Goal: Find specific page/section: Find specific page/section

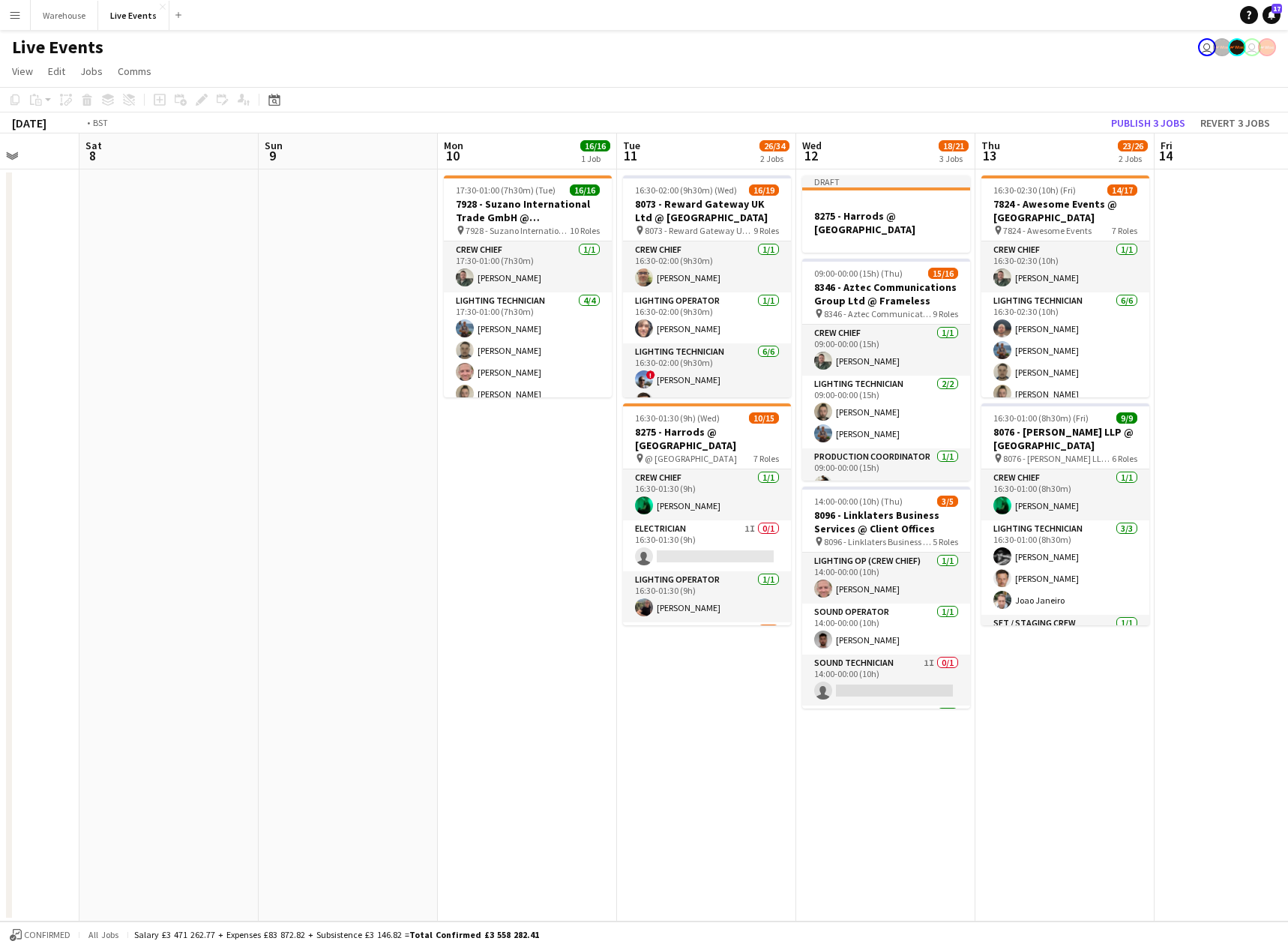
scroll to position [0, 477]
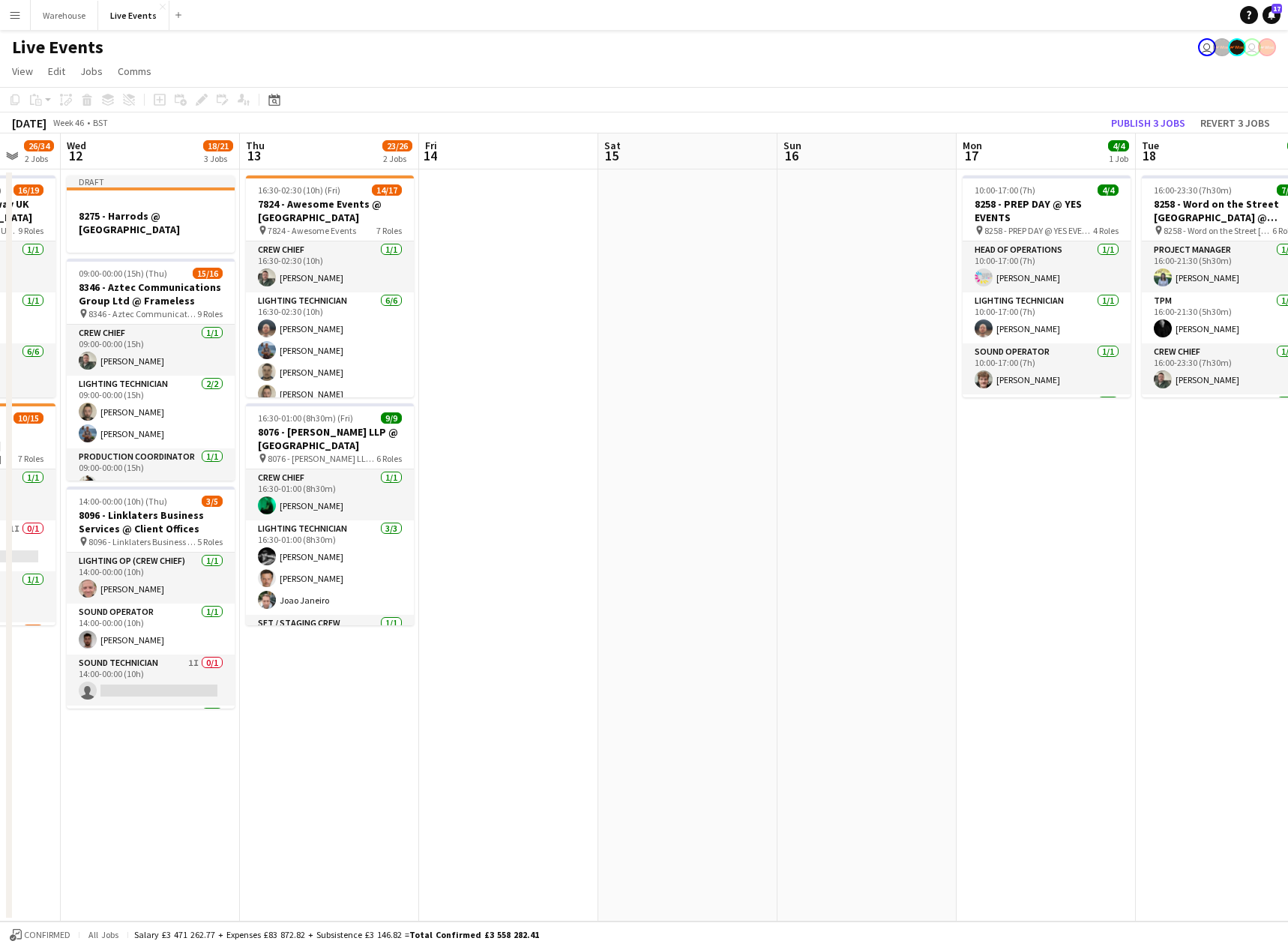
drag, startPoint x: 1113, startPoint y: 569, endPoint x: 453, endPoint y: 673, distance: 668.1
click at [453, 673] on app-calendar-viewport "Sun 9 Mon 10 16/16 1 Job Tue 11 26/34 2 Jobs Wed 12 18/21 3 Jobs Thu 13 23/26 2…" at bounding box center [644, 528] width 1288 height 788
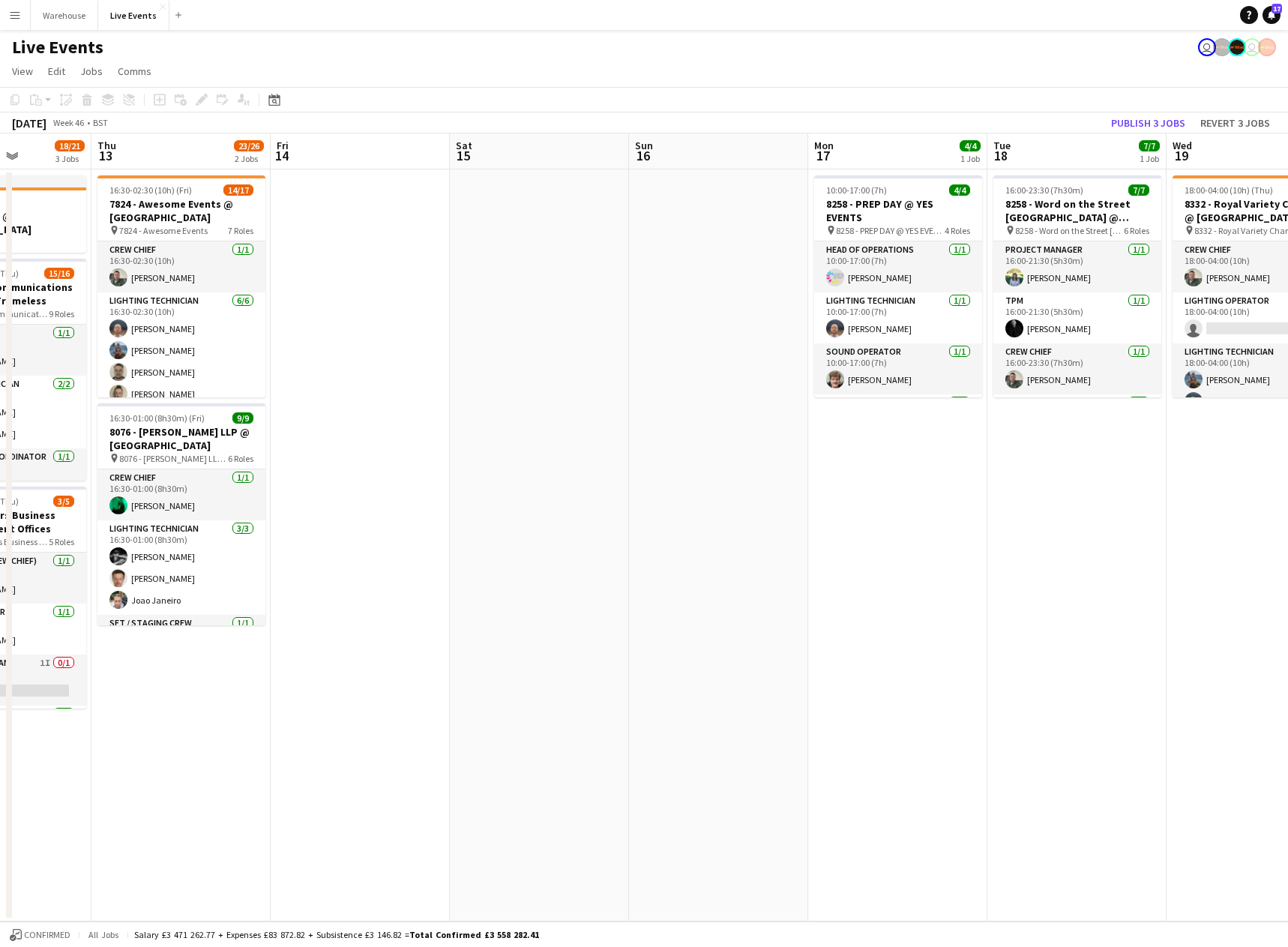
scroll to position [0, 628]
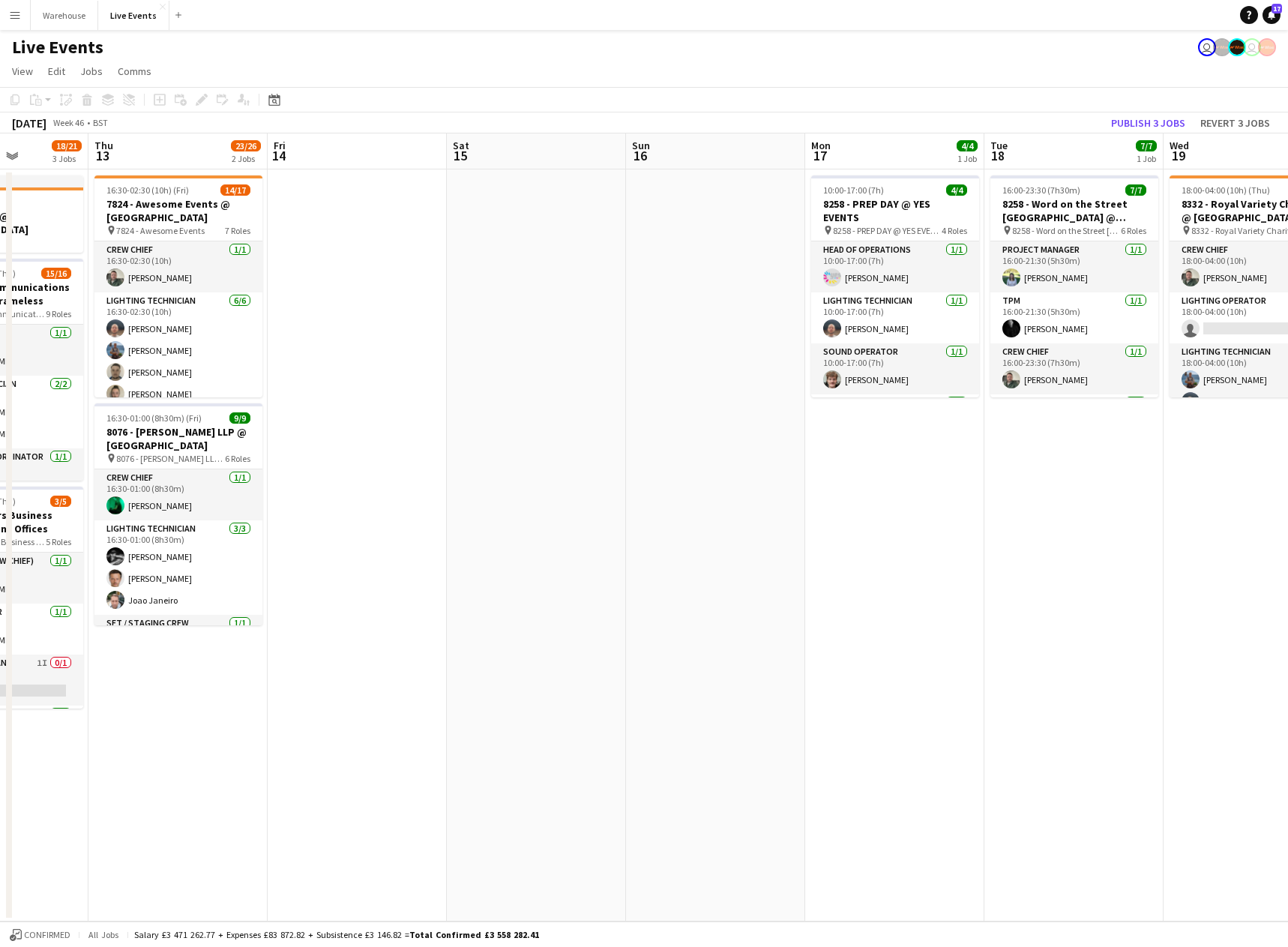
drag, startPoint x: 1099, startPoint y: 494, endPoint x: 947, endPoint y: 519, distance: 154.0
click at [947, 519] on app-calendar-viewport "Sun 9 Mon 10 16/16 1 Job Tue 11 26/34 2 Jobs Wed 12 18/21 3 Jobs Thu 13 23/26 2…" at bounding box center [644, 528] width 1288 height 788
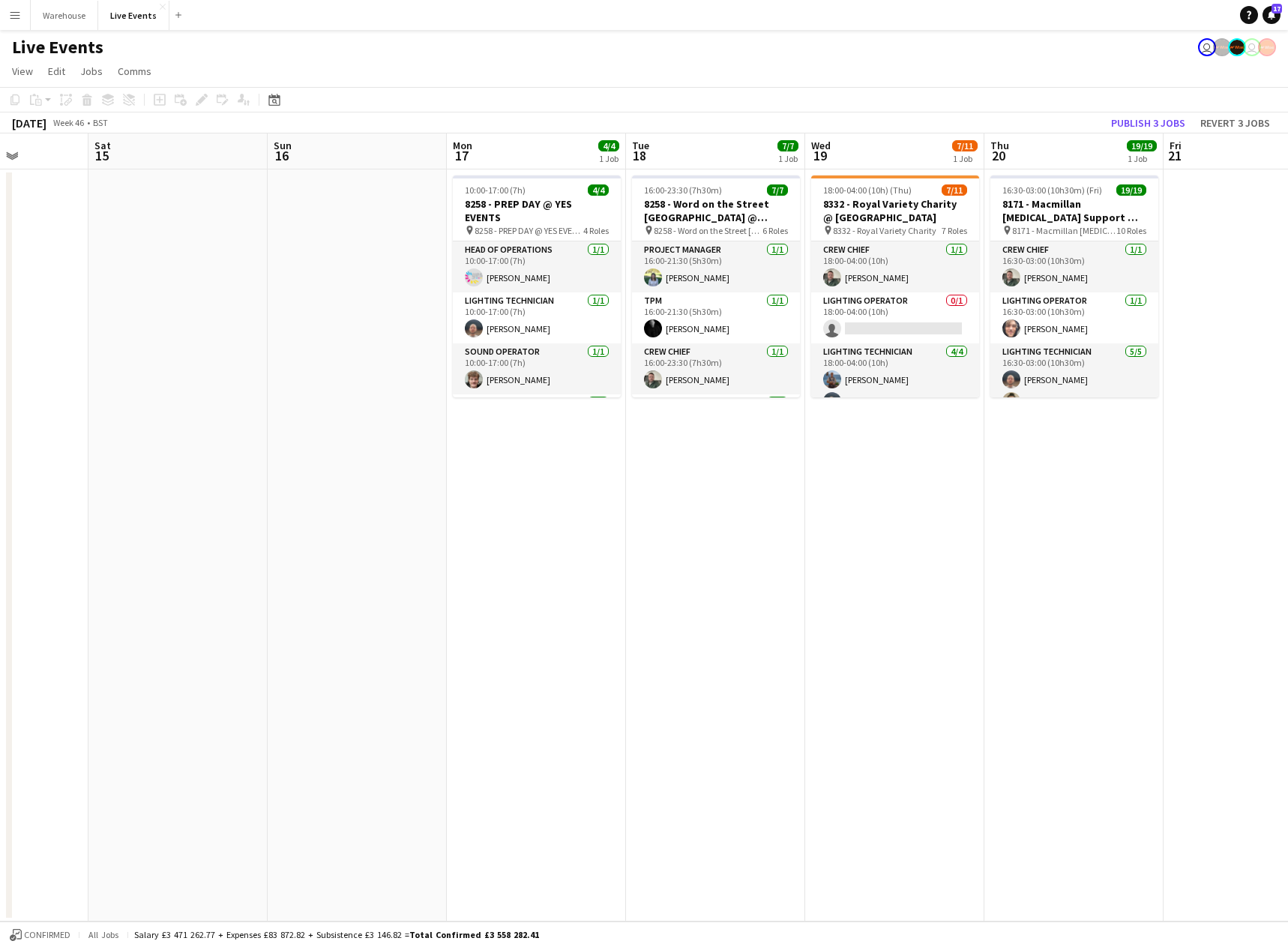
scroll to position [0, 431]
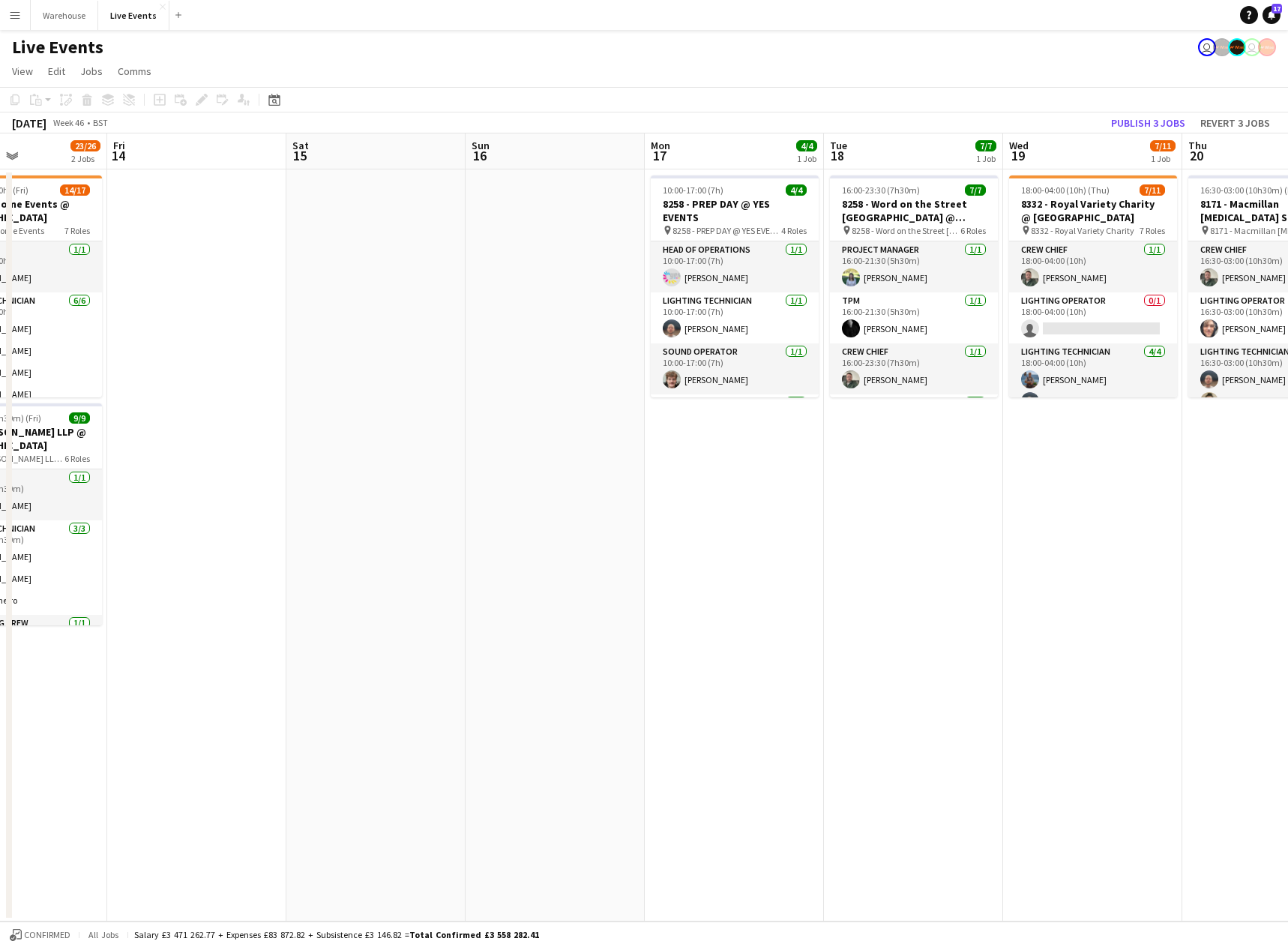
drag, startPoint x: 1081, startPoint y: 563, endPoint x: 920, endPoint y: 575, distance: 161.4
click at [920, 575] on app-calendar-viewport "Tue 11 26/34 2 Jobs Wed 12 18/21 3 Jobs Thu 13 23/26 2 Jobs Fri 14 Sat 15 Sun 1…" at bounding box center [644, 528] width 1288 height 788
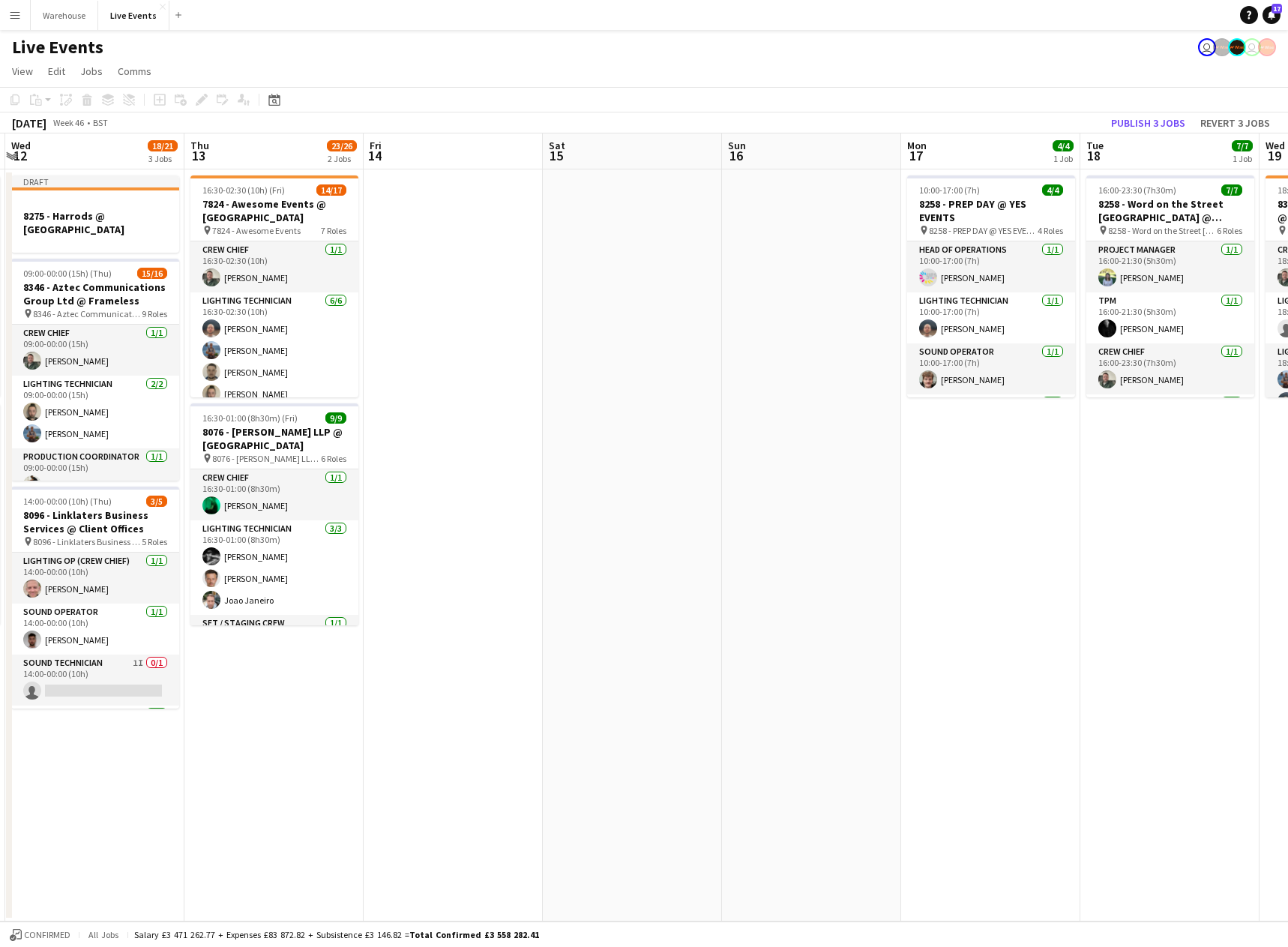
drag, startPoint x: 959, startPoint y: 513, endPoint x: 1237, endPoint y: 525, distance: 278.3
click at [1237, 525] on app-calendar-viewport "Mon 10 16/16 1 Job Tue 11 26/34 2 Jobs Wed 12 18/21 3 Jobs Thu 13 23/26 2 Jobs …" at bounding box center [644, 528] width 1288 height 788
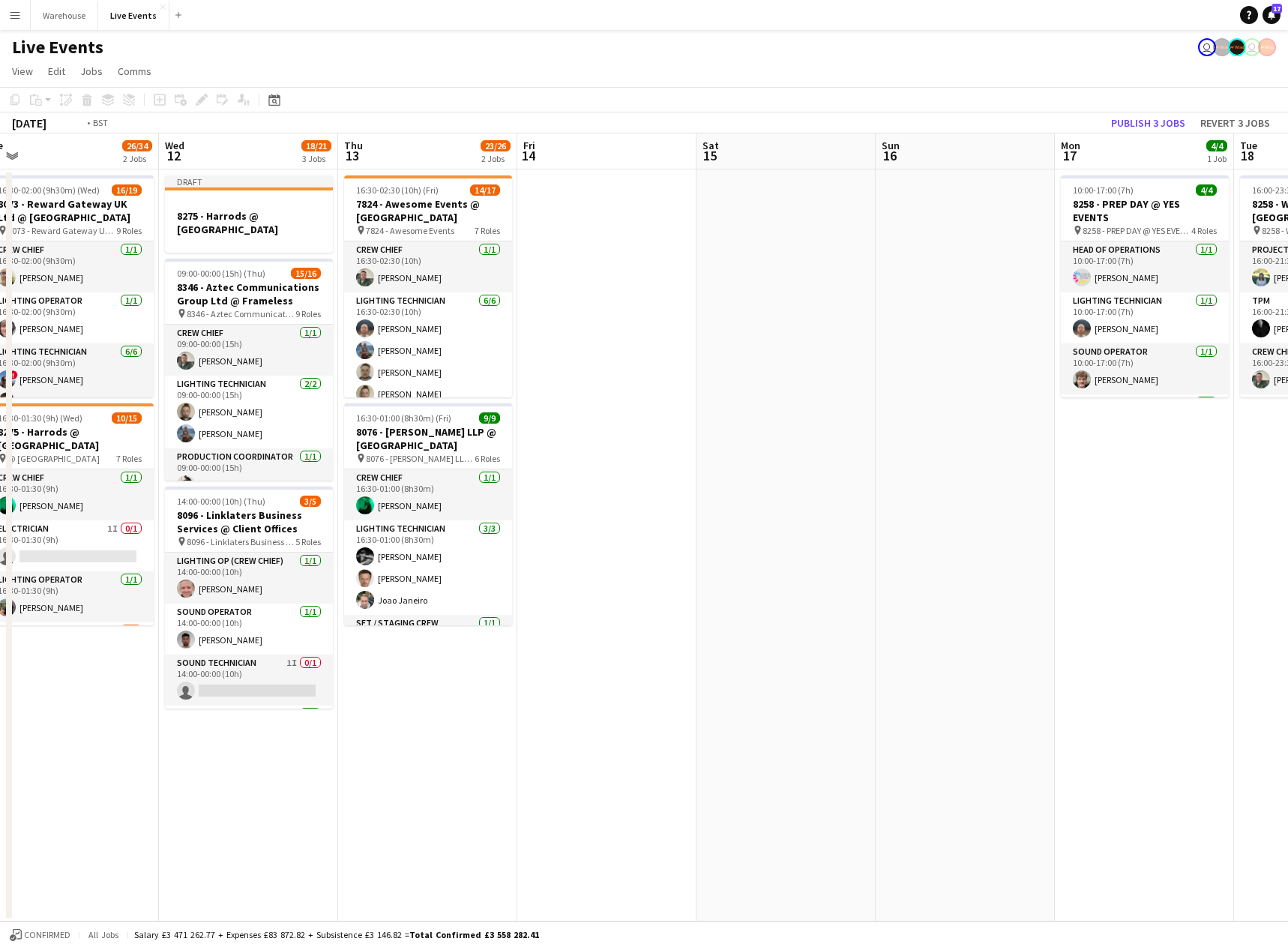
scroll to position [0, 459]
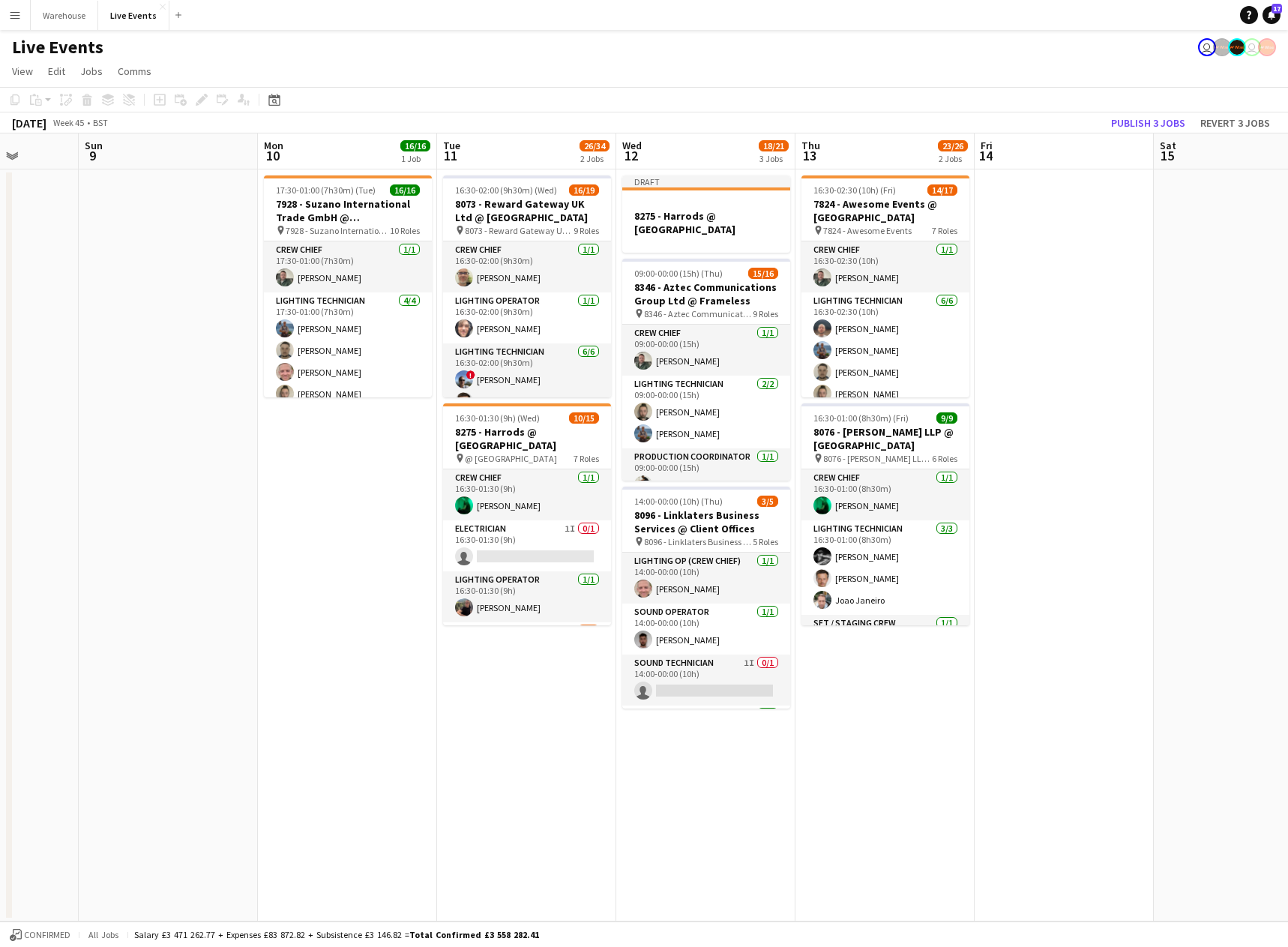
drag, startPoint x: 544, startPoint y: 506, endPoint x: 1154, endPoint y: 509, distance: 610.0
click at [1154, 509] on app-calendar-viewport "Thu 6 31/37 3 Jobs Fri 7 Sat 8 Sun 9 Mon 10 16/16 1 Job Tue 11 26/34 2 Jobs Wed…" at bounding box center [644, 528] width 1288 height 788
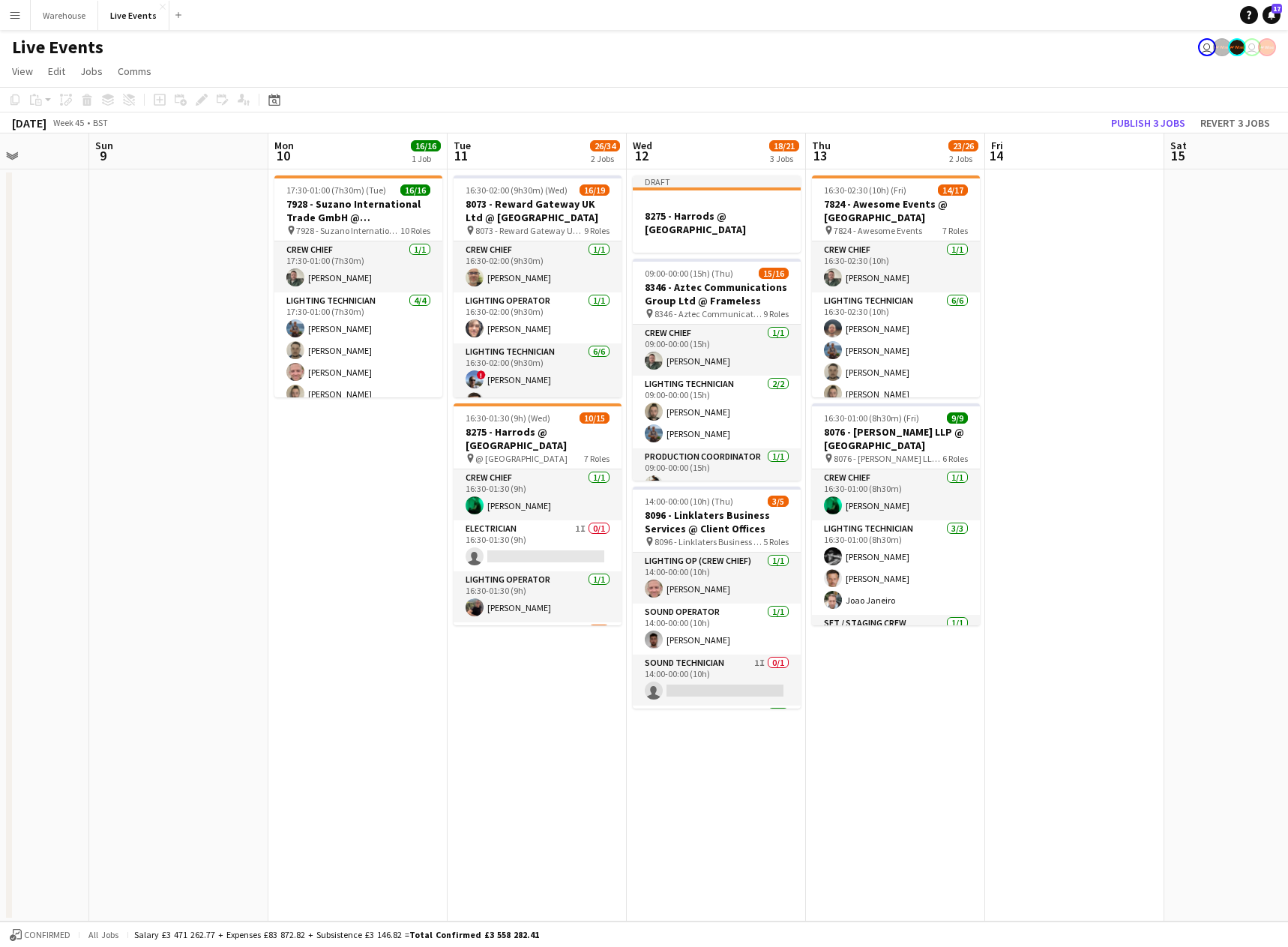
scroll to position [0, 436]
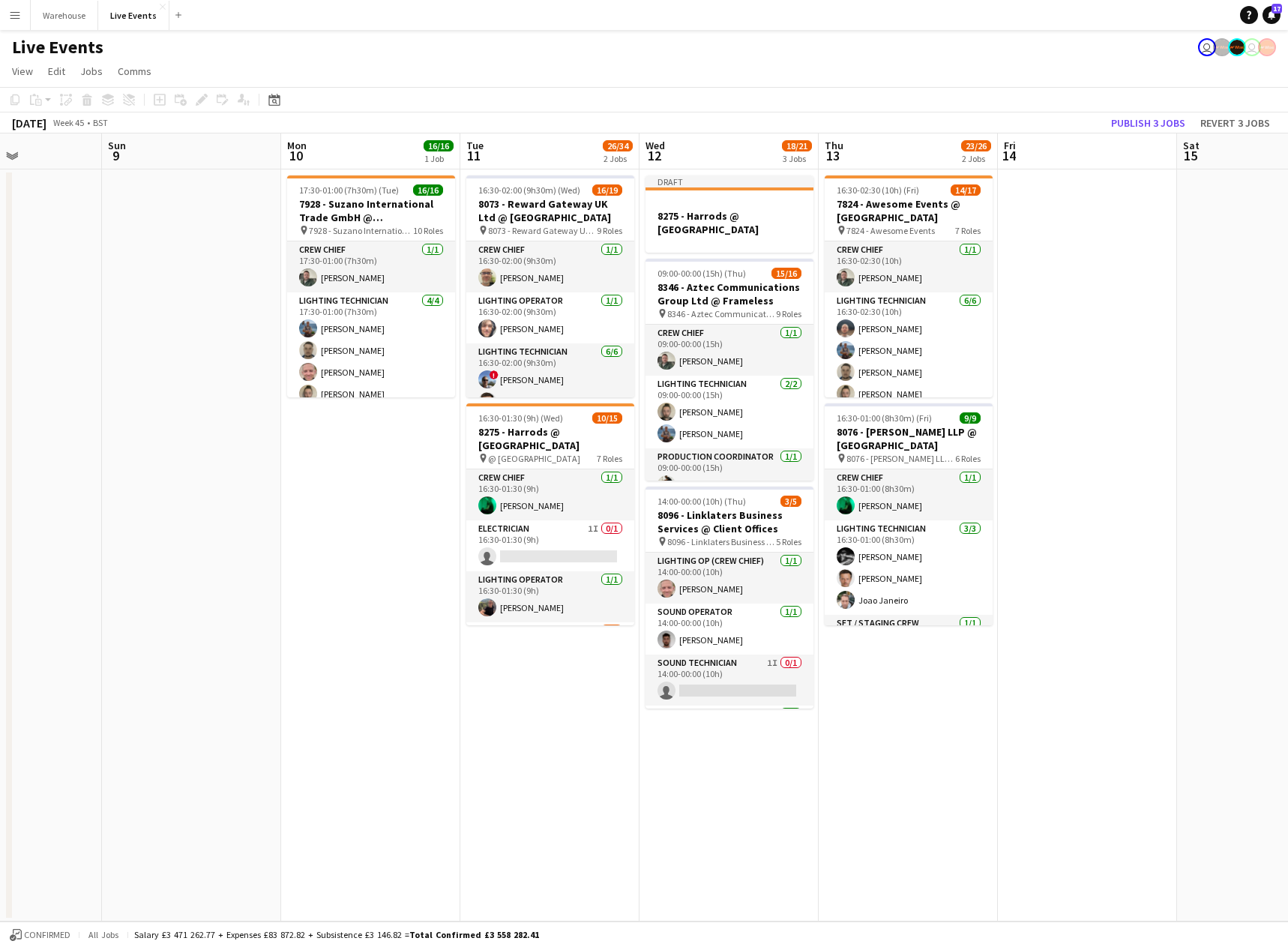
drag, startPoint x: 284, startPoint y: 604, endPoint x: 308, endPoint y: 604, distance: 24.0
click at [308, 604] on app-calendar-viewport "Thu 6 31/37 3 Jobs Fri 7 Sat 8 Sun 9 Mon 10 16/16 1 Job Tue 11 26/34 2 Jobs Wed…" at bounding box center [644, 528] width 1288 height 788
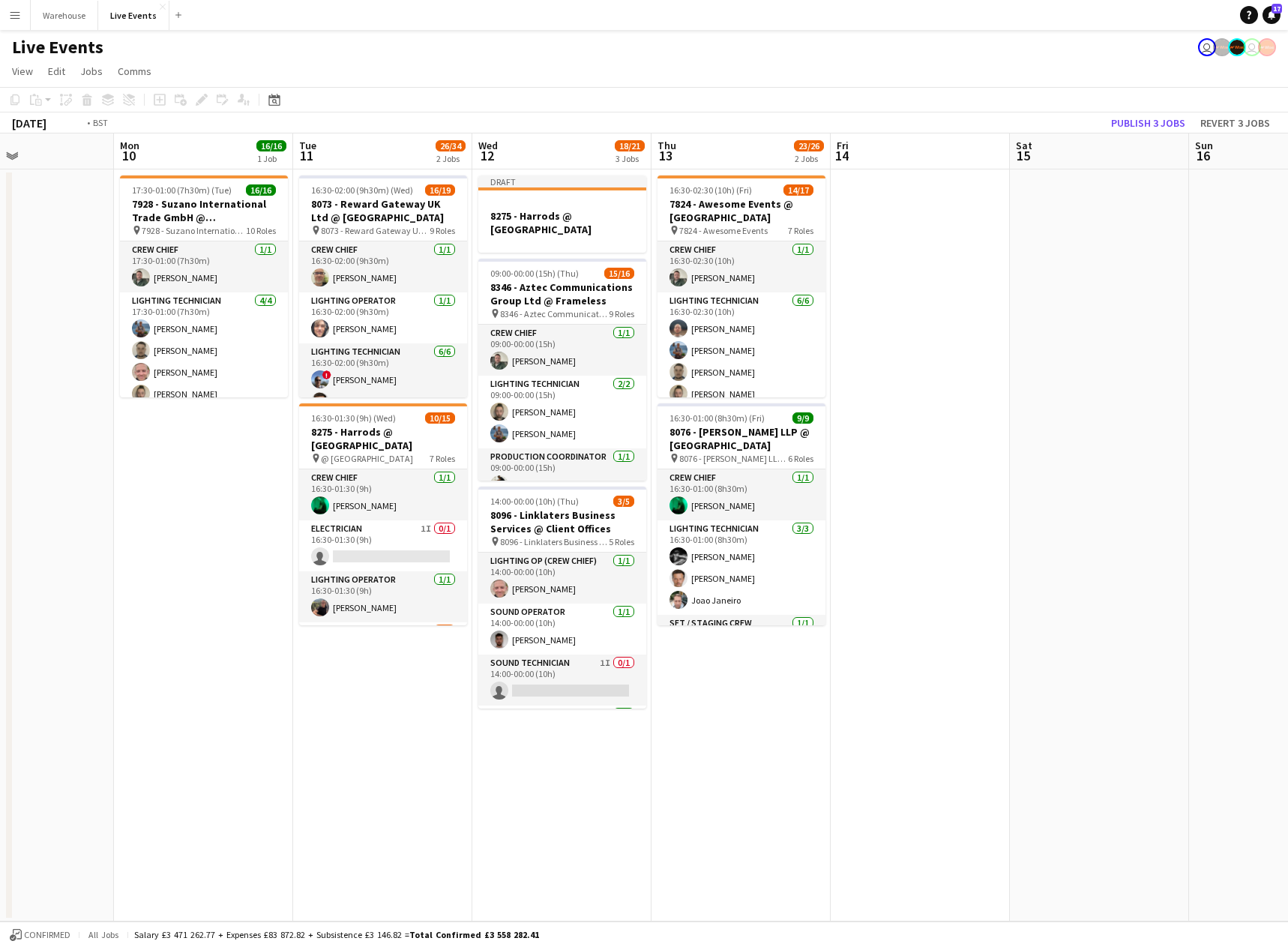
scroll to position [0, 411]
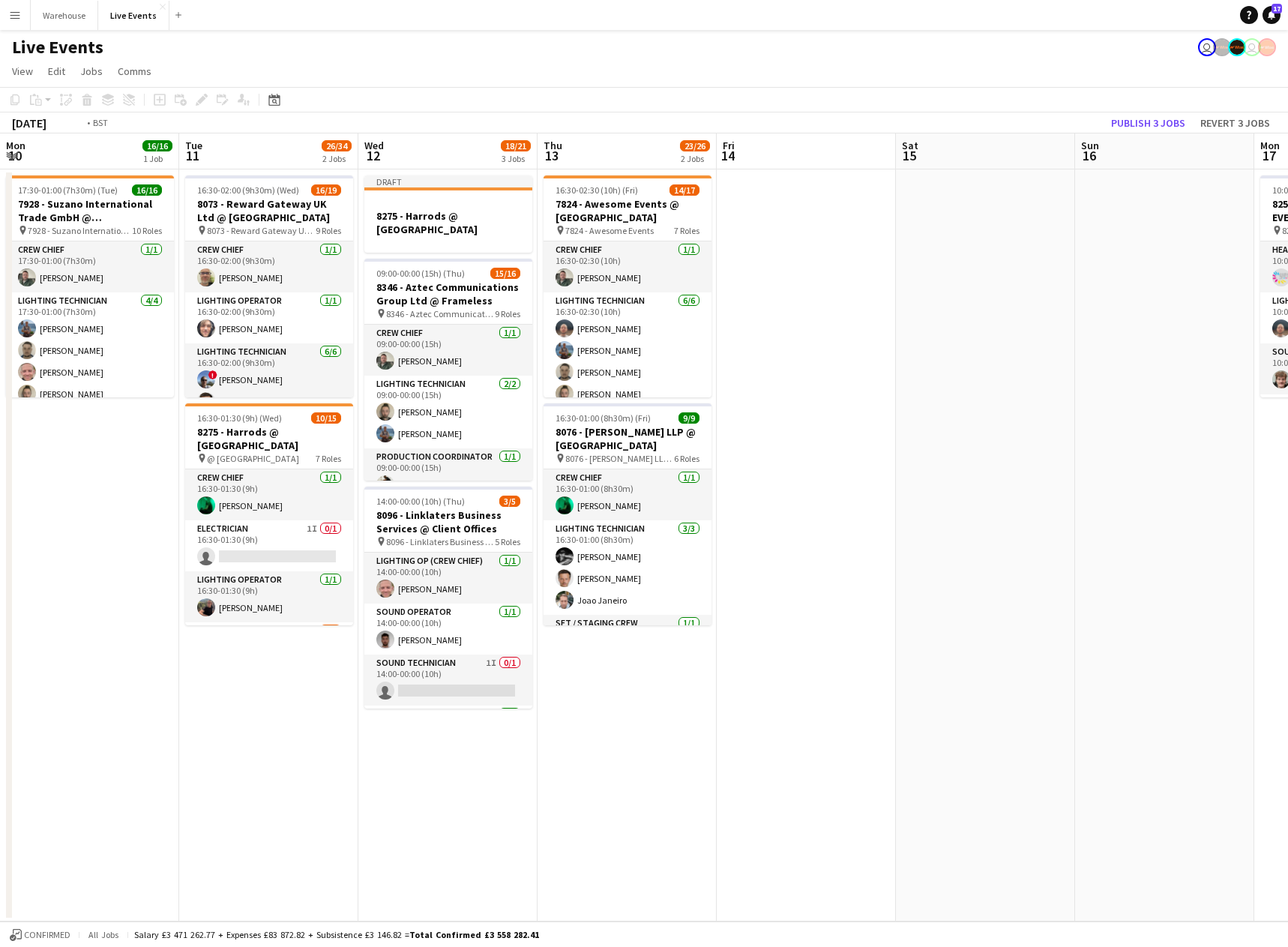
drag, startPoint x: 1115, startPoint y: 620, endPoint x: 1743, endPoint y: 633, distance: 628.1
click at [1287, 633] on html "Menu Boards Boards Boards All jobs Status Workforce Workforce My Workforce Recr…" at bounding box center [644, 474] width 1288 height 947
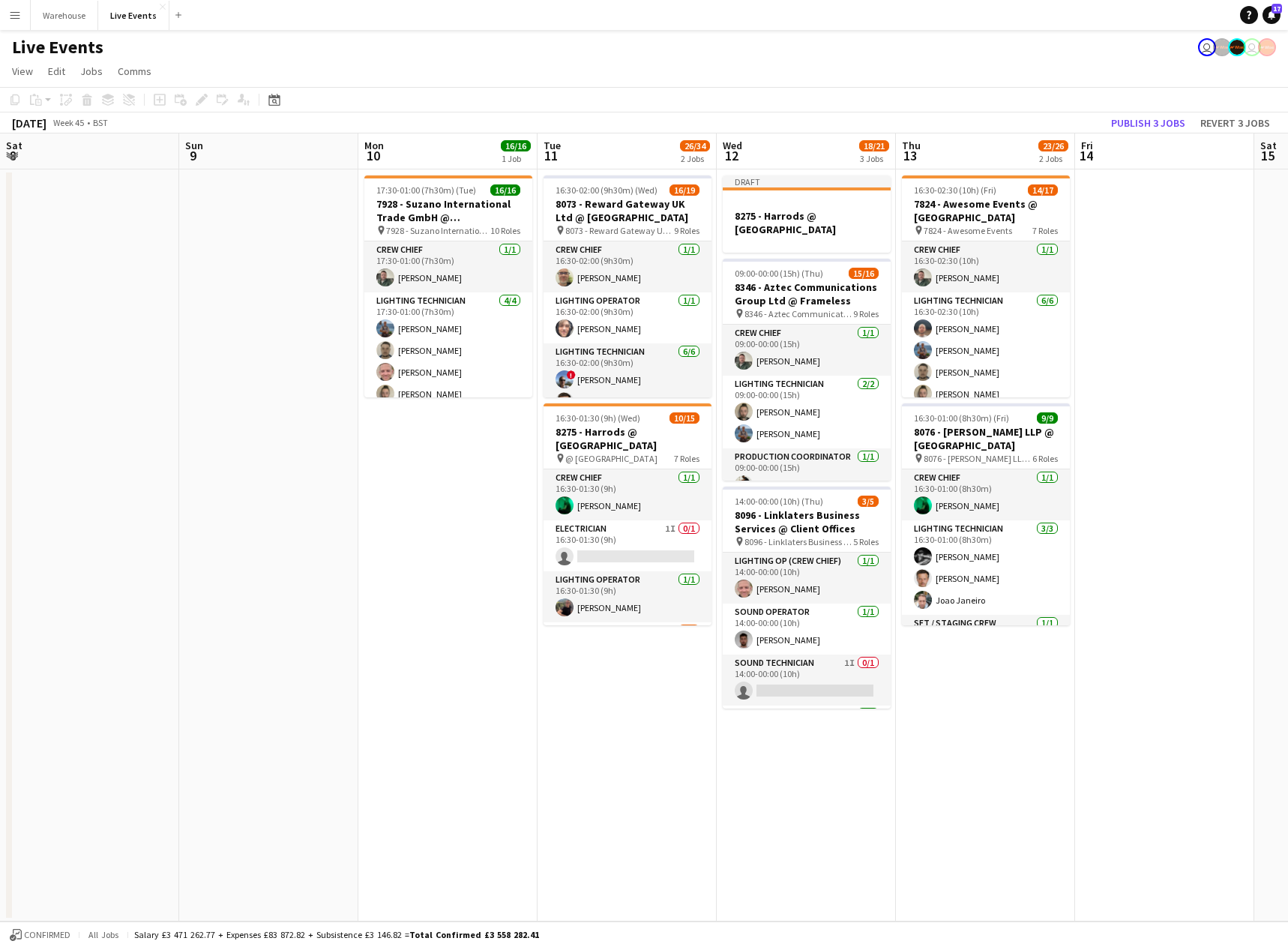
drag, startPoint x: 270, startPoint y: 603, endPoint x: 1655, endPoint y: 486, distance: 1389.9
click at [1287, 486] on html "Menu Boards Boards Boards All jobs Status Workforce Workforce My Workforce Recr…" at bounding box center [644, 474] width 1288 height 947
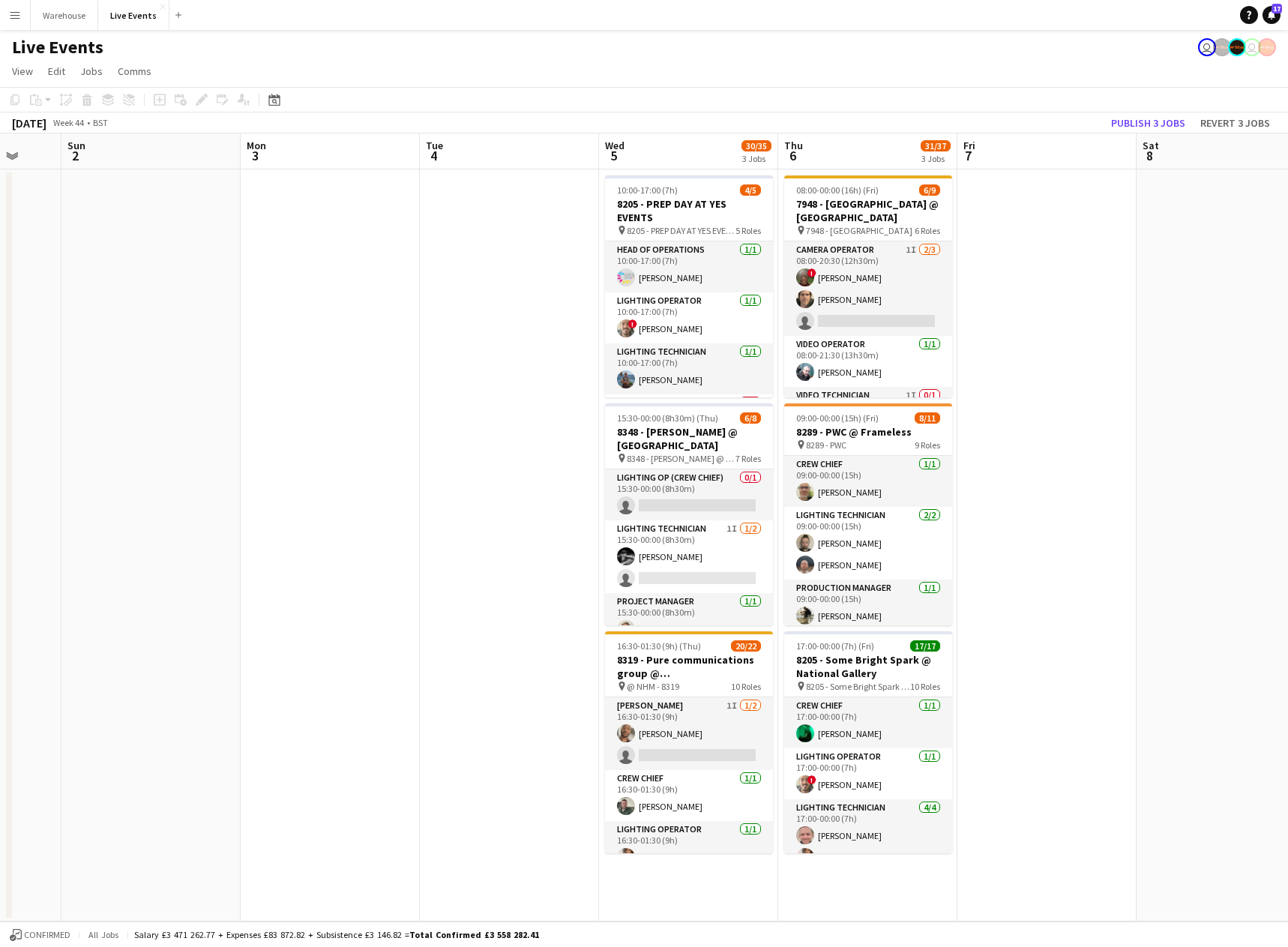
drag, startPoint x: 1209, startPoint y: 527, endPoint x: 1737, endPoint y: 512, distance: 528.2
click at [1287, 512] on html "Menu Boards Boards Boards All jobs Status Workforce Workforce My Workforce Recr…" at bounding box center [644, 474] width 1288 height 947
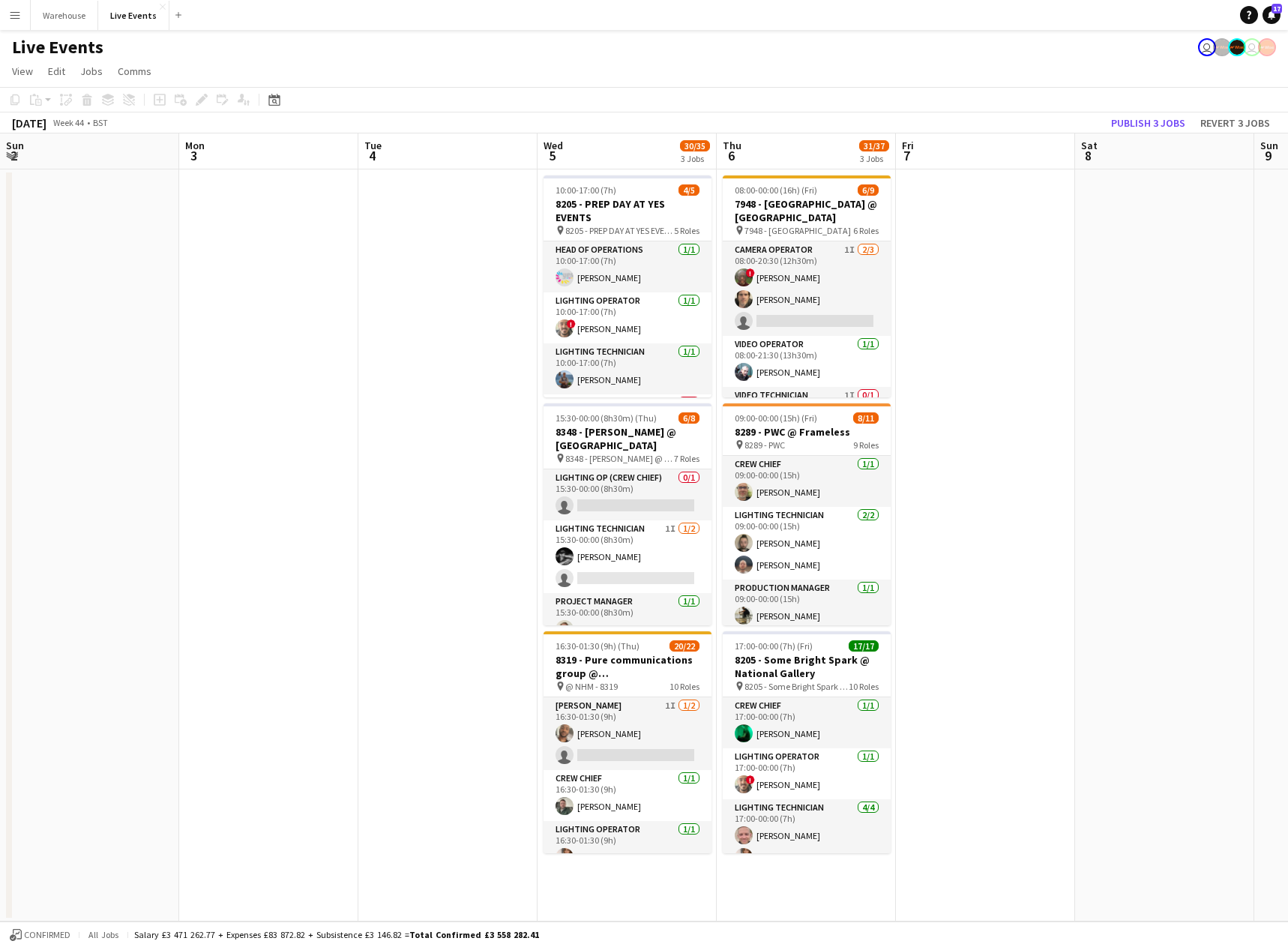
drag, startPoint x: 249, startPoint y: 459, endPoint x: 1514, endPoint y: 499, distance: 1265.6
click at [1287, 499] on html "Menu Boards Boards Boards All jobs Status Workforce Workforce My Workforce Recr…" at bounding box center [644, 474] width 1288 height 947
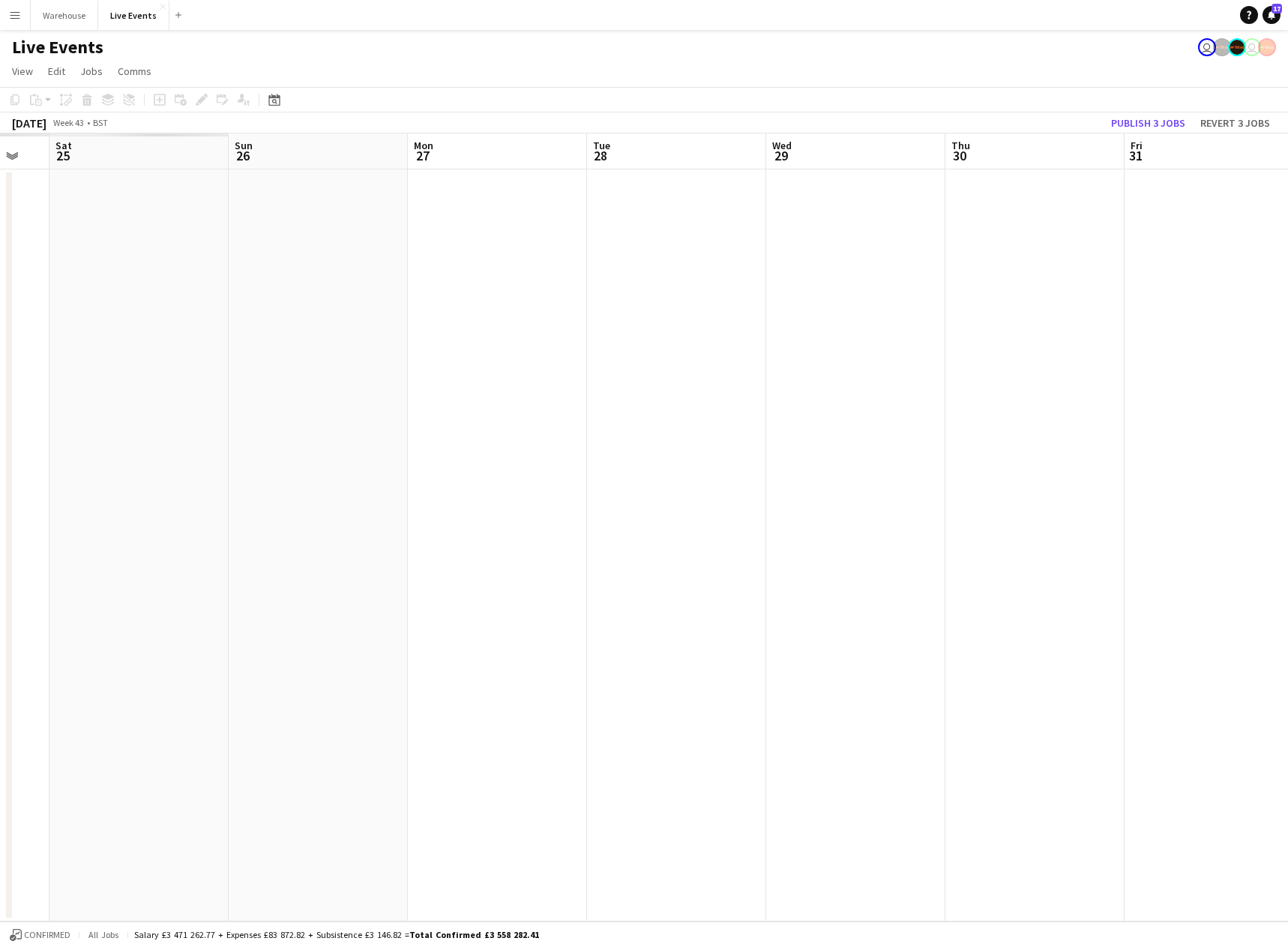
drag, startPoint x: 1347, startPoint y: 490, endPoint x: 1484, endPoint y: 473, distance: 138.1
click at [1287, 473] on html "Menu Boards Boards Boards All jobs Status Workforce Workforce My Workforce Recr…" at bounding box center [644, 474] width 1288 height 947
drag, startPoint x: 618, startPoint y: 486, endPoint x: 1477, endPoint y: 469, distance: 859.2
click at [1287, 469] on html "Menu Boards Boards Boards All jobs Status Workforce Workforce My Workforce Recr…" at bounding box center [644, 474] width 1288 height 947
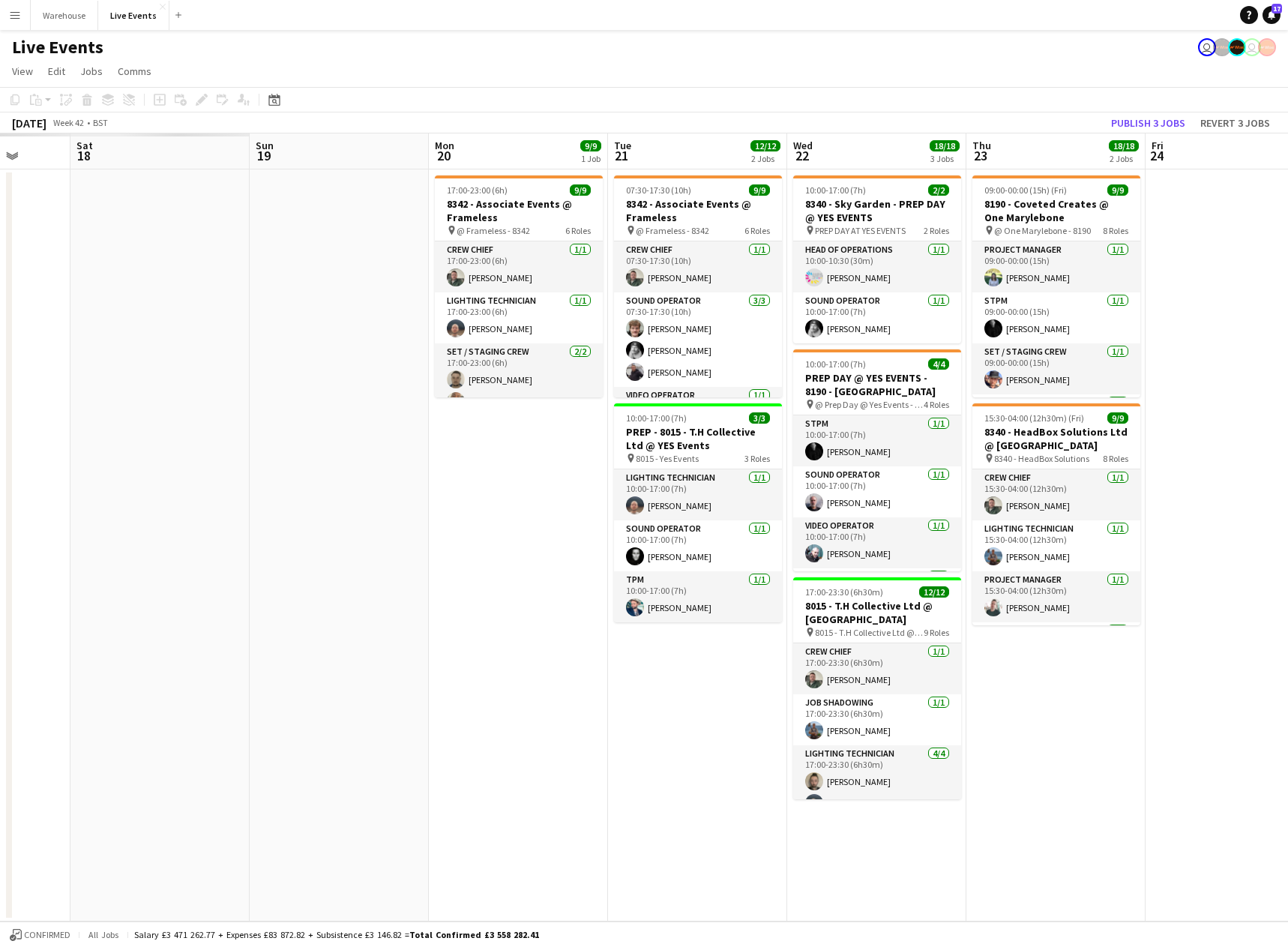
drag, startPoint x: 1568, startPoint y: 573, endPoint x: 1649, endPoint y: 566, distance: 81.3
click at [1287, 566] on html "Menu Boards Boards Boards All jobs Status Workforce Workforce My Workforce Recr…" at bounding box center [644, 474] width 1288 height 947
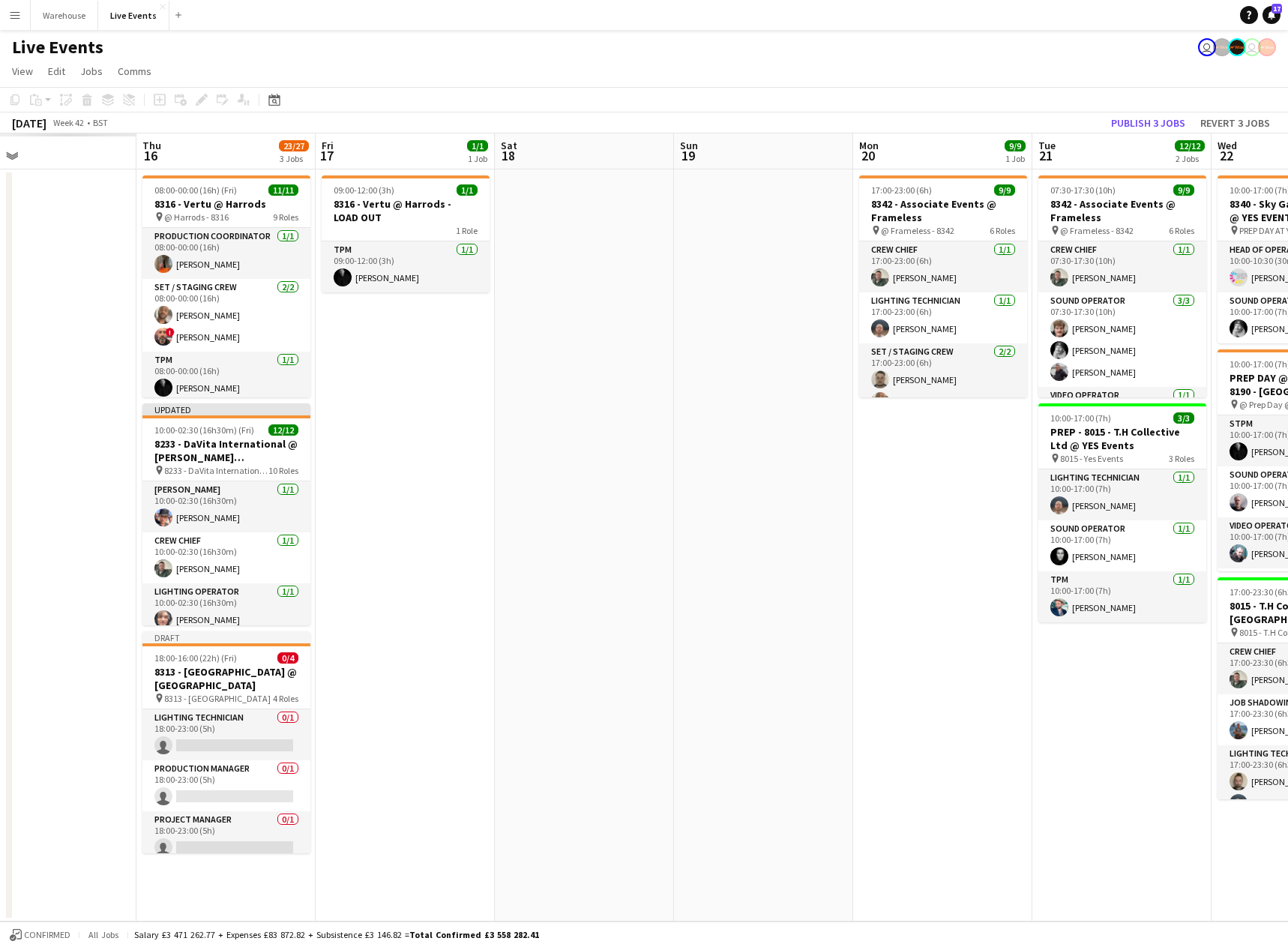
drag, startPoint x: 292, startPoint y: 751, endPoint x: 1259, endPoint y: 719, distance: 967.5
click at [1259, 719] on app-calendar-viewport "Tue 14 Wed 15 Thu 16 23/27 3 Jobs Fri 17 1/1 1 Job Sat 18 Sun 19 Mon 20 9/9 1 J…" at bounding box center [644, 528] width 1288 height 788
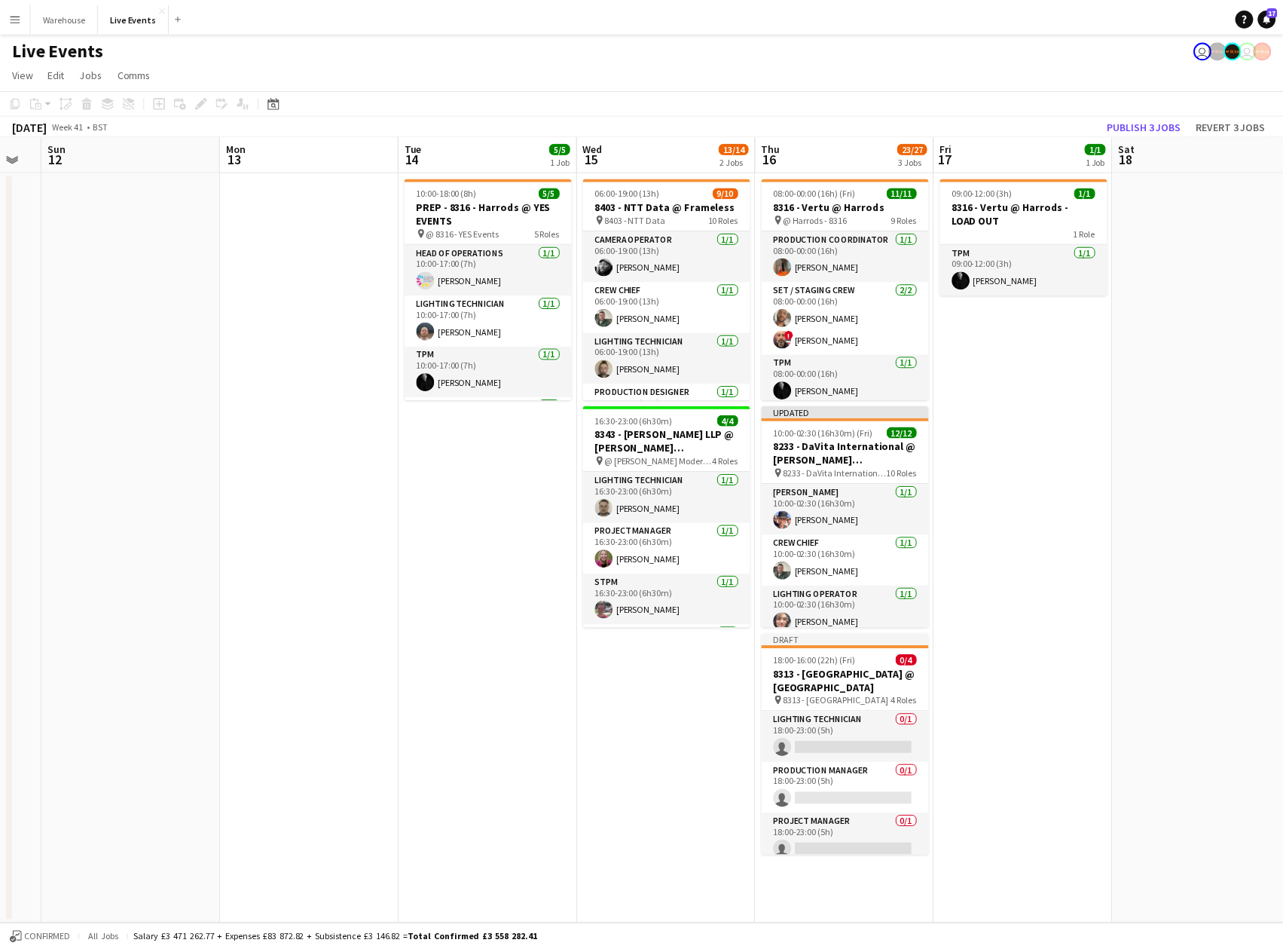
scroll to position [0, 434]
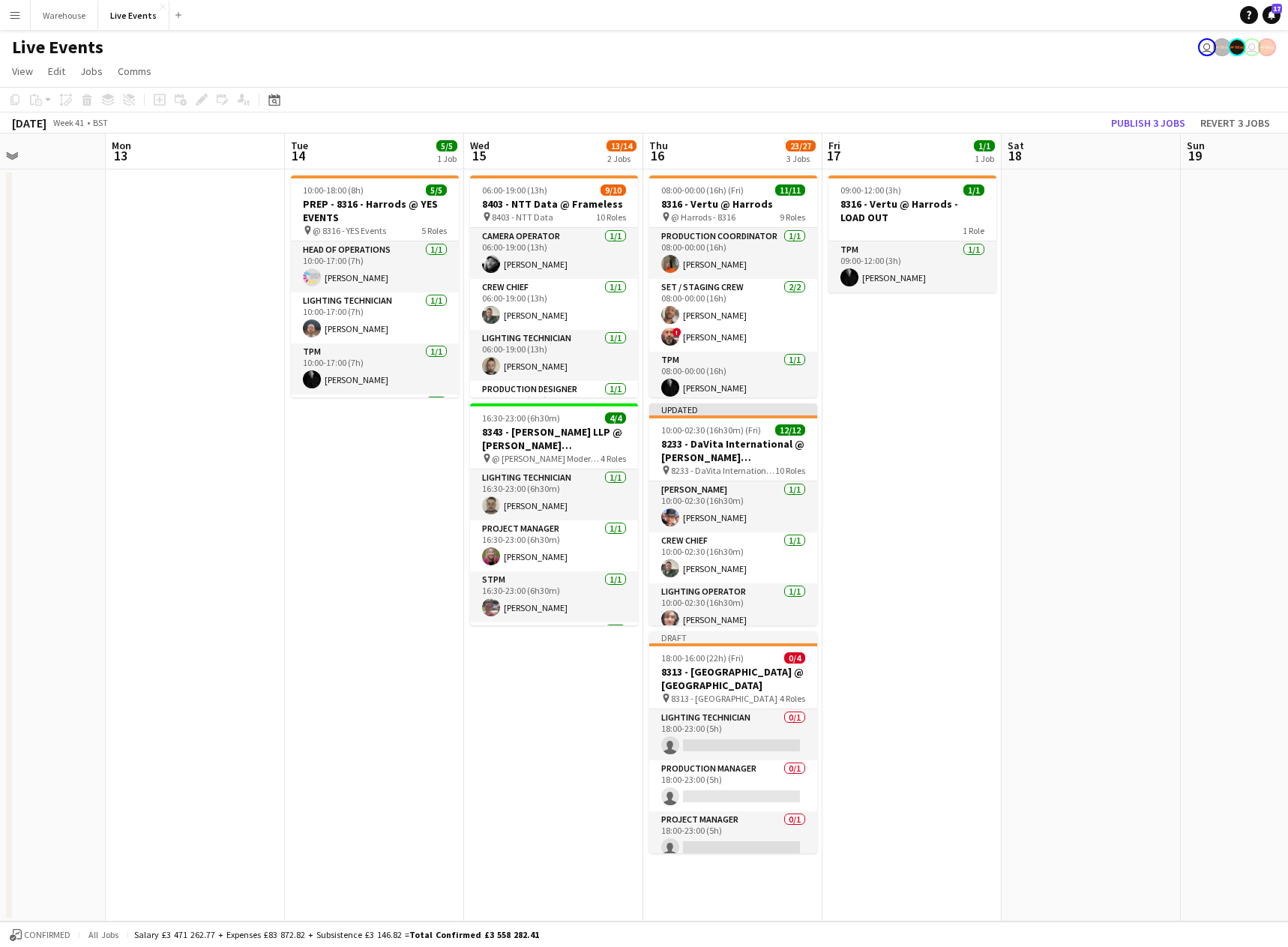
drag, startPoint x: 773, startPoint y: 707, endPoint x: 1243, endPoint y: 686, distance: 470.5
click at [1243, 686] on app-calendar-viewport "Fri 10 Sat 11 Sun 12 Mon 13 Tue 14 5/5 1 Job Wed 15 13/14 2 Jobs Thu 16 23/27 3…" at bounding box center [644, 528] width 1288 height 788
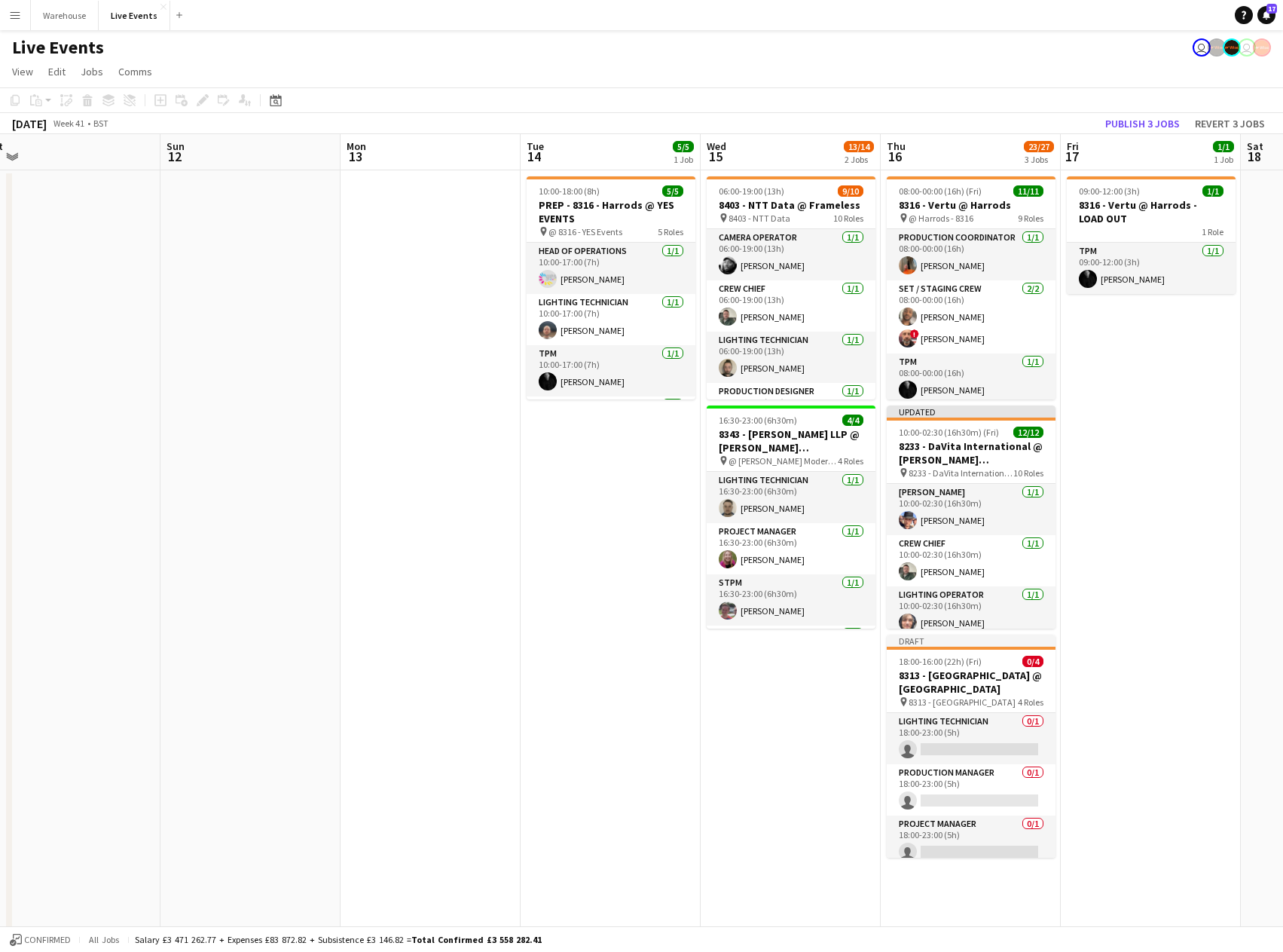
scroll to position [0, 567]
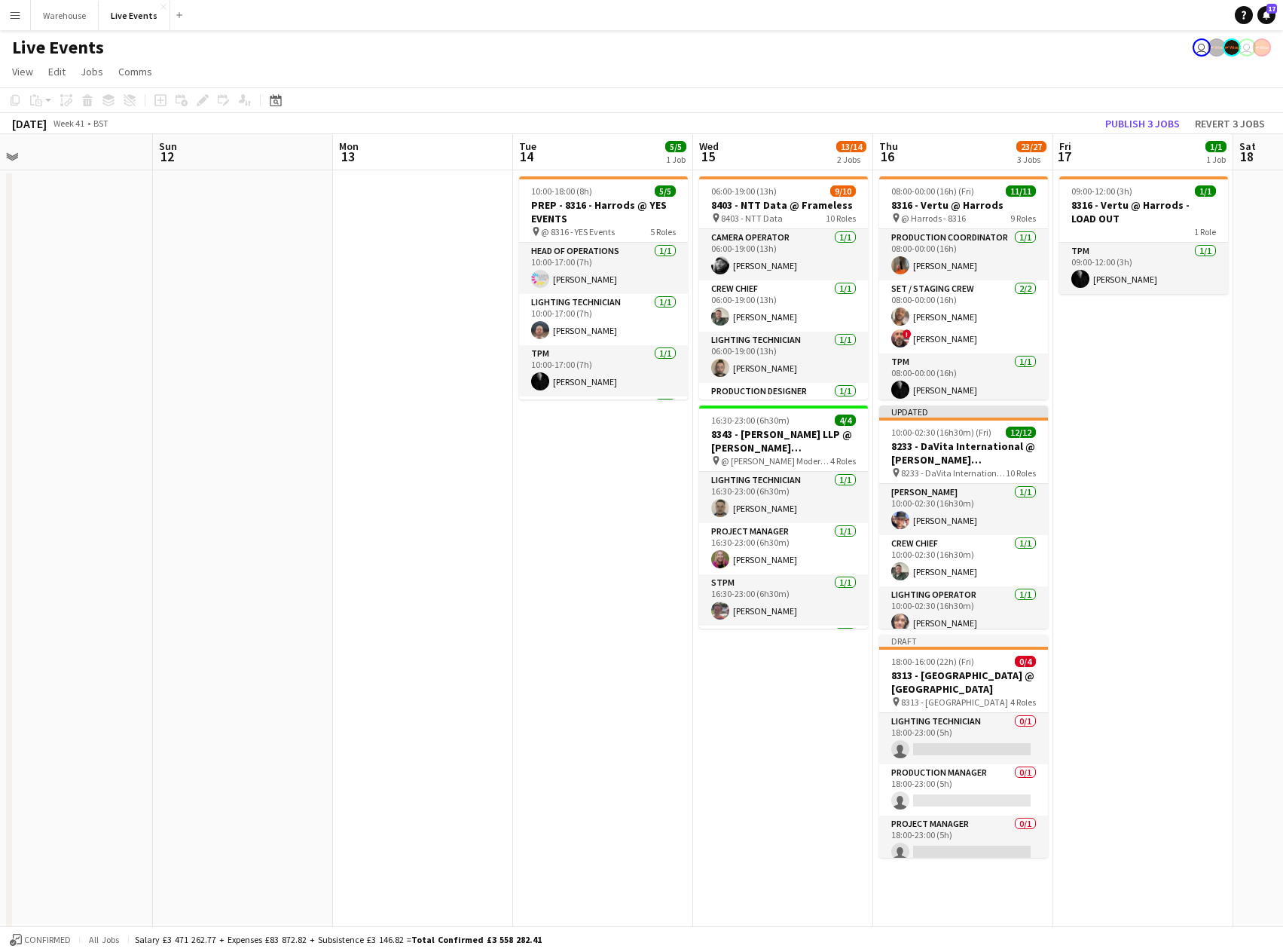
drag, startPoint x: 714, startPoint y: 649, endPoint x: 580, endPoint y: 649, distance: 134.0
click at [580, 649] on app-calendar-viewport "Wed 8 40/40 5 Jobs Thu 9 9/9 3 Jobs Fri 10 6/6 1 Job Sat 11 Sun 12 Mon 13 Tue 1…" at bounding box center [641, 688] width 1283 height 1108
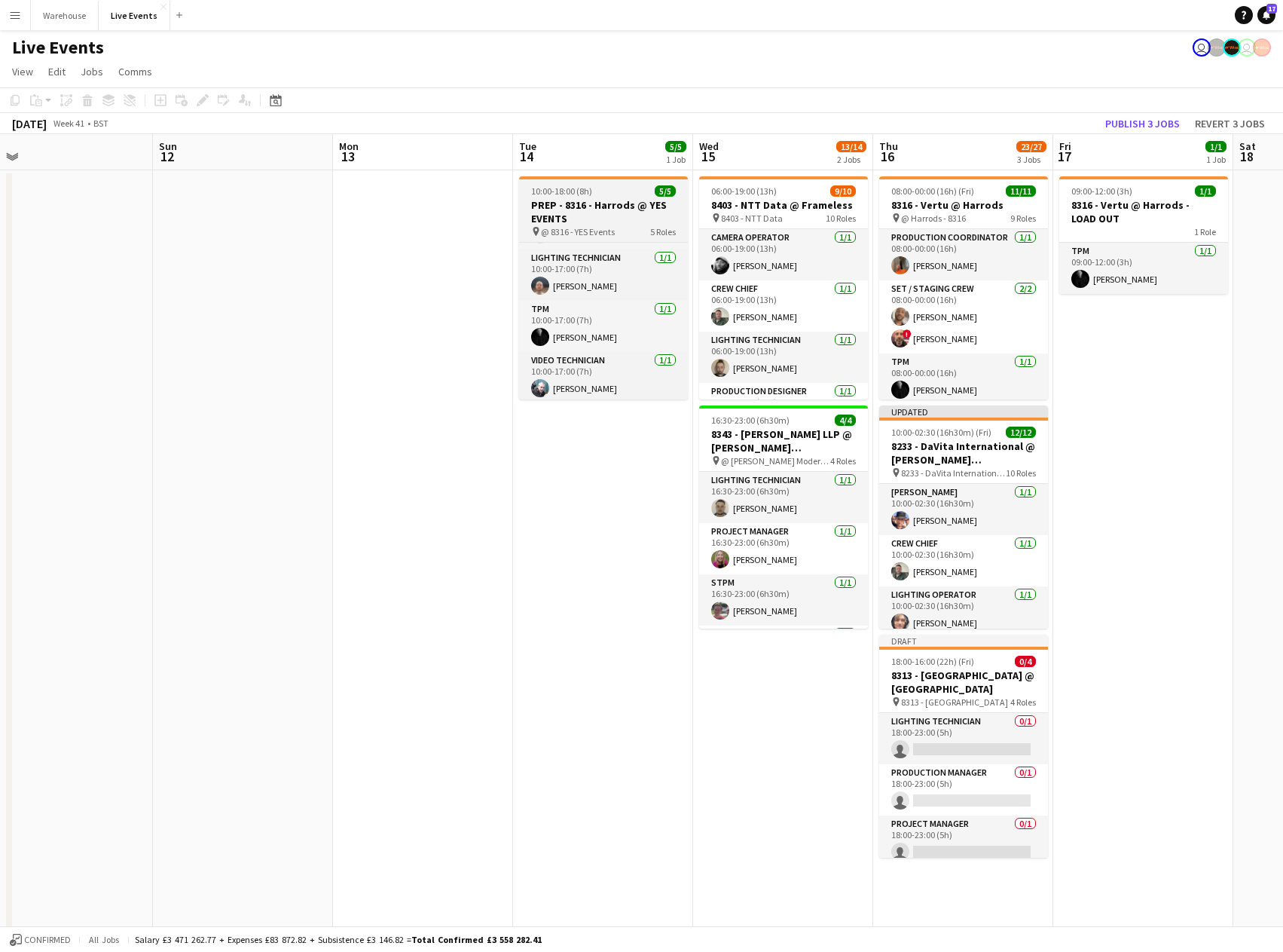
scroll to position [0, 0]
